Goal: Transaction & Acquisition: Purchase product/service

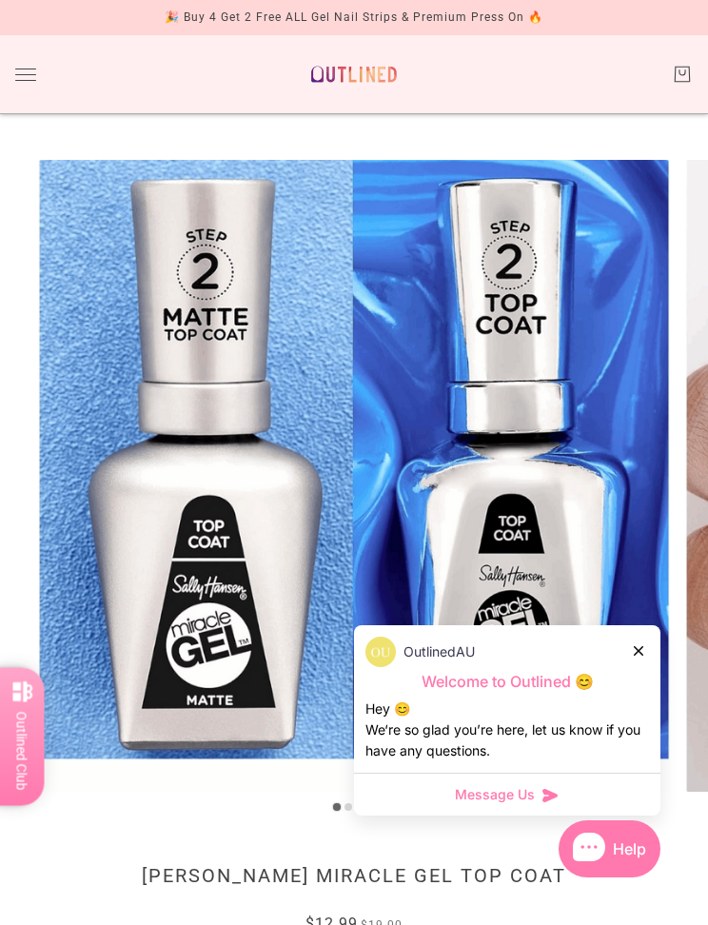
click at [644, 658] on div at bounding box center [639, 651] width 11 height 20
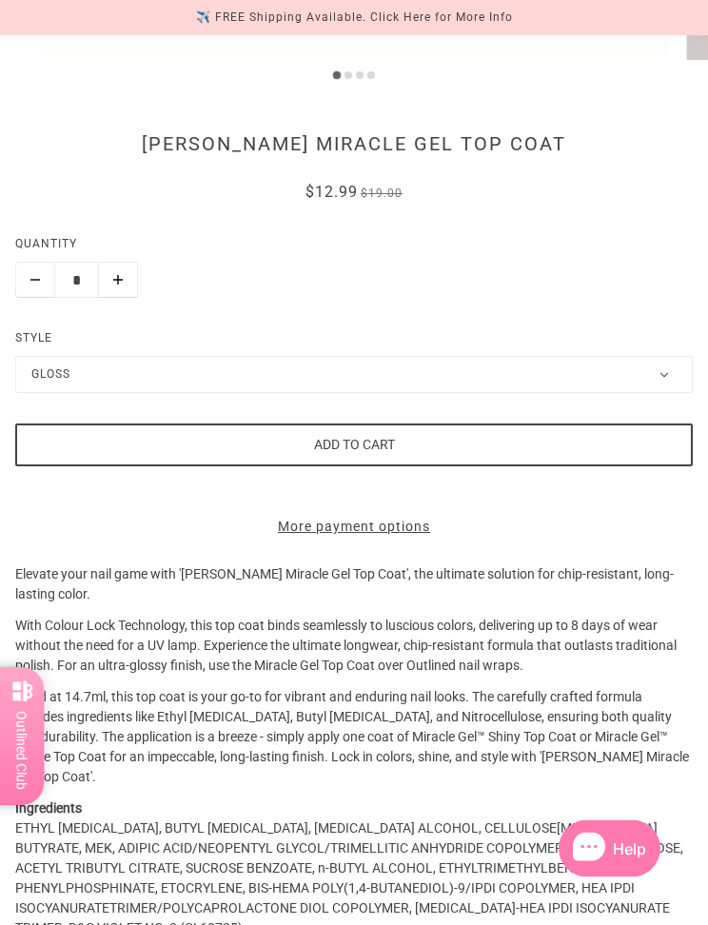
scroll to position [732, 0]
click at [665, 368] on button "Gloss" at bounding box center [354, 374] width 678 height 37
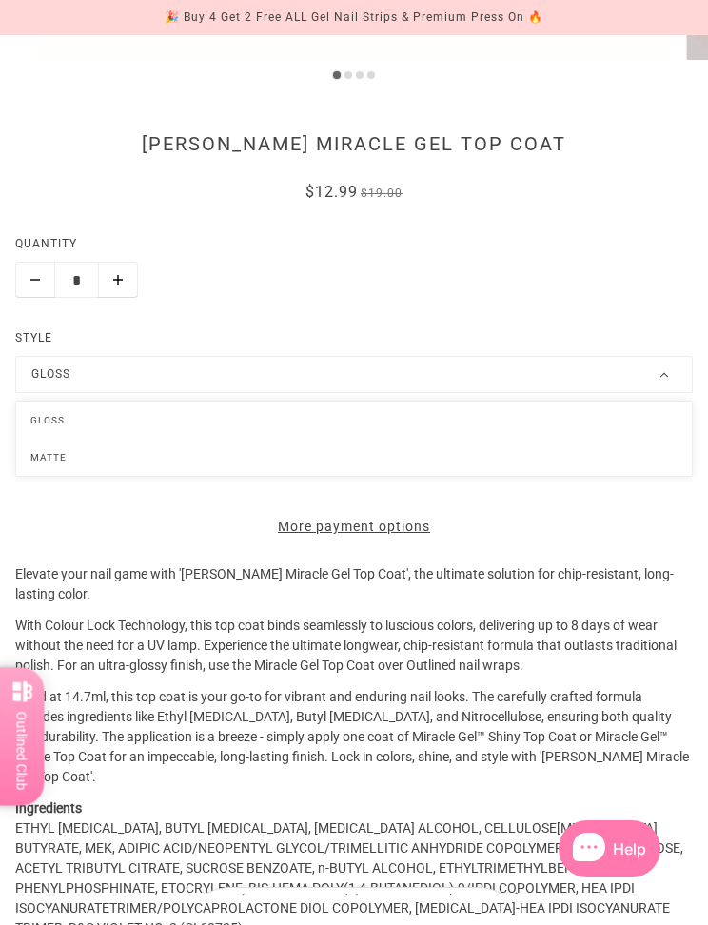
click at [618, 423] on li "Gloss" at bounding box center [354, 420] width 676 height 37
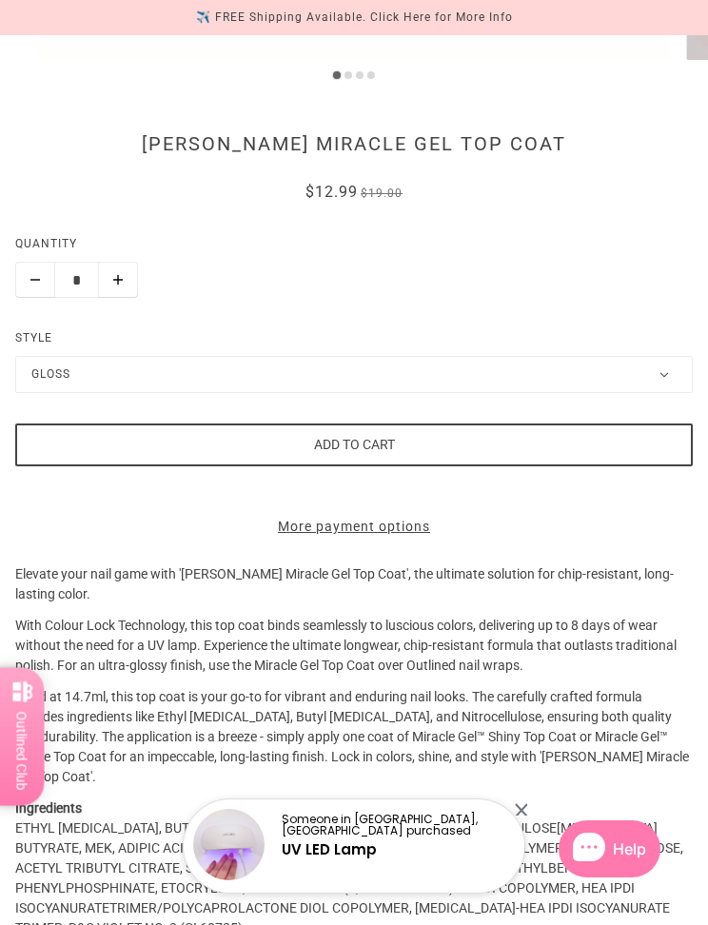
click at [650, 439] on button "Add to cart" at bounding box center [354, 445] width 678 height 43
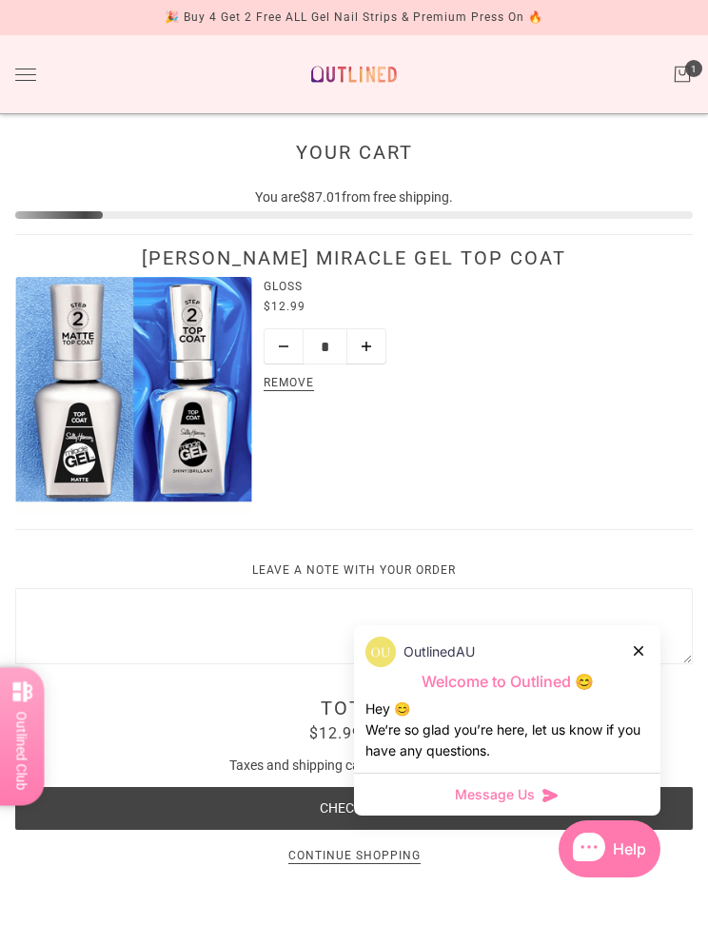
click at [27, 80] on button "Toggle drawer" at bounding box center [25, 75] width 21 height 12
